Goal: Check status

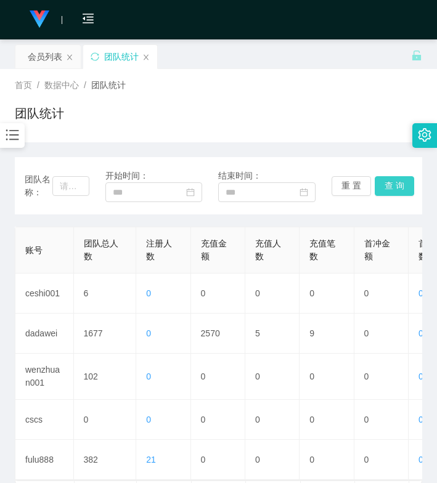
scroll to position [118, 0]
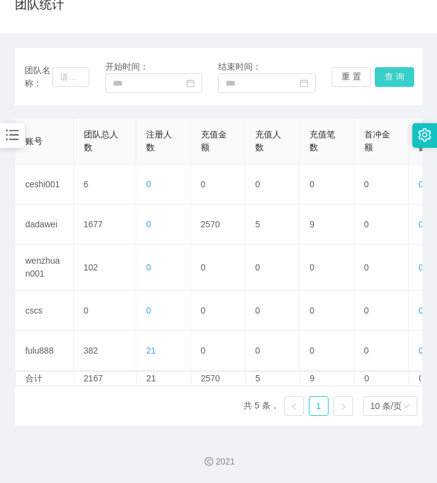
click at [398, 67] on button "查 询" at bounding box center [394, 77] width 39 height 20
click at [401, 67] on button "查 询" at bounding box center [394, 77] width 39 height 20
click at [393, 67] on button "查 询" at bounding box center [394, 77] width 39 height 20
click at [394, 68] on button "查 询" at bounding box center [394, 77] width 39 height 20
click at [400, 60] on div "团队名称： 开始时间： 结束时间： 重 置 查 询" at bounding box center [219, 76] width 388 height 33
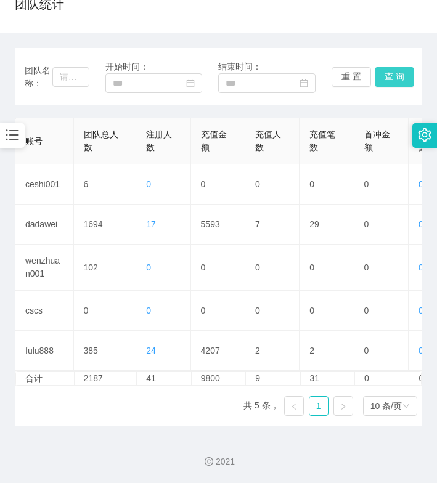
click at [398, 67] on button "查 询" at bounding box center [394, 77] width 39 height 20
click at [397, 67] on button "查 询" at bounding box center [394, 77] width 39 height 20
click at [397, 69] on button "查 询" at bounding box center [394, 77] width 39 height 20
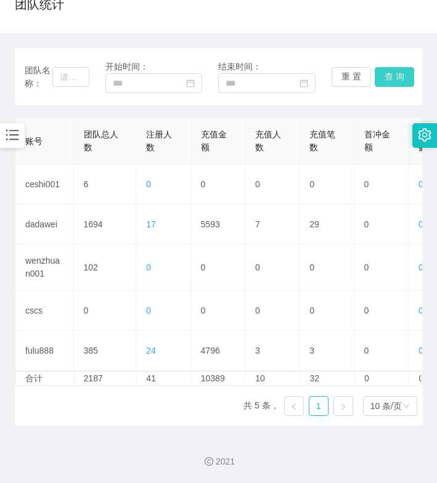
click at [403, 68] on button "查 询" at bounding box center [394, 77] width 39 height 20
